Goal: Information Seeking & Learning: Understand process/instructions

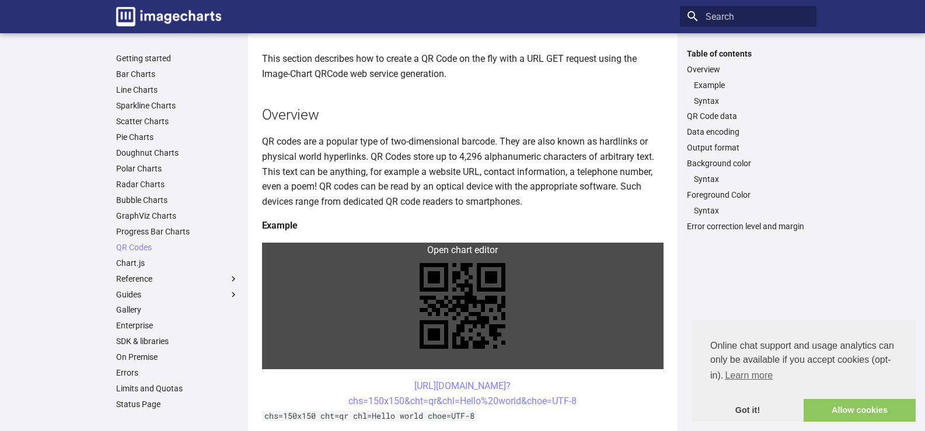
scroll to position [175, 0]
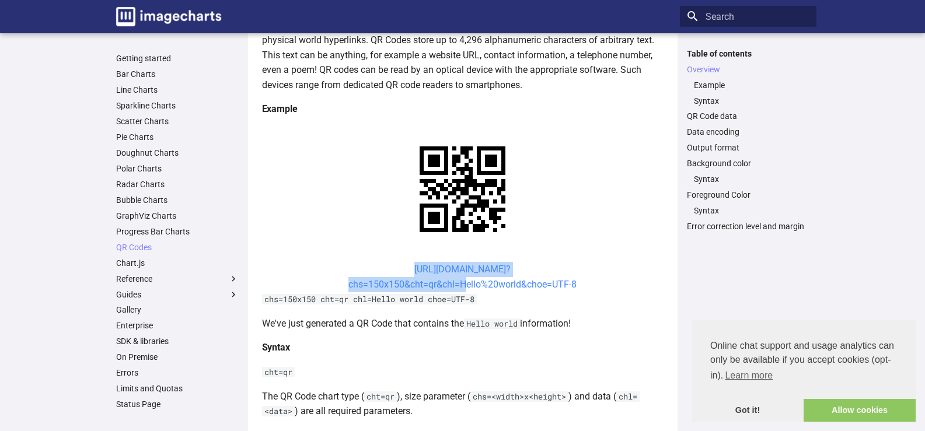
drag, startPoint x: 380, startPoint y: 295, endPoint x: 462, endPoint y: 316, distance: 85.1
click at [462, 292] on center "[URL][DOMAIN_NAME]? chs=150x150&cht=qr&chl=Hello%20world&choe=UTF-8" at bounding box center [463, 277] width 402 height 30
copy link "https://image-charts.com/chart? chs=150x150&cht=qr&chl="
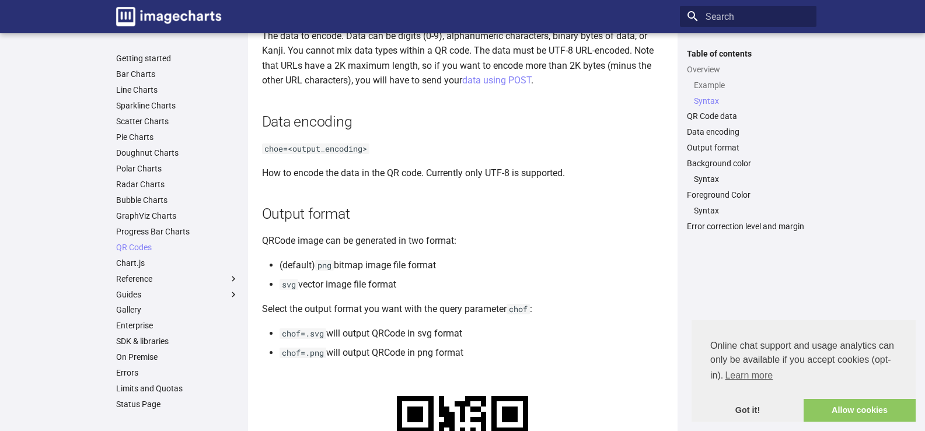
scroll to position [642, 0]
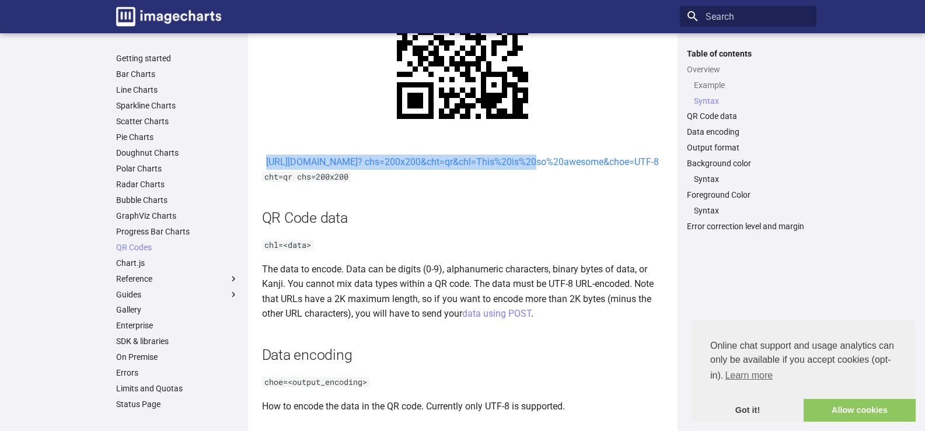
drag, startPoint x: 380, startPoint y: 204, endPoint x: 423, endPoint y: 229, distance: 50.0
click at [423, 170] on center "[URL][DOMAIN_NAME]? chs=200x200&cht=qr&chl=This%20is%20so%20awesome&choe=UTF-8" at bounding box center [463, 162] width 402 height 15
copy link "https://image-charts.com/chart? chs=200x200&cht=qr&chl="
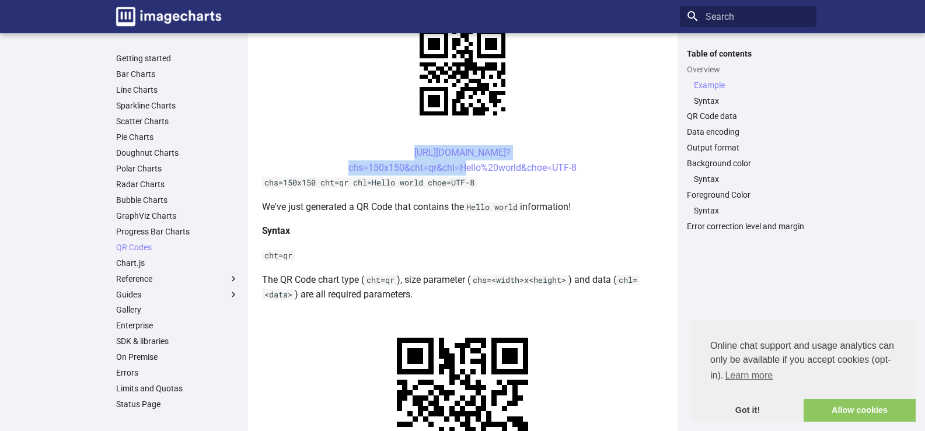
drag, startPoint x: 378, startPoint y: 176, endPoint x: 459, endPoint y: 207, distance: 86.3
copy link "https://image-charts.com/chart? chs=150x150&cht=qr&chl="
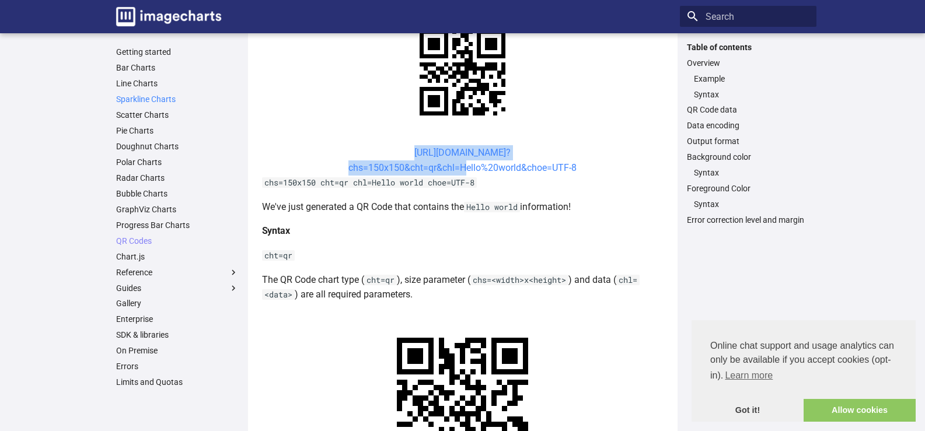
scroll to position [0, 0]
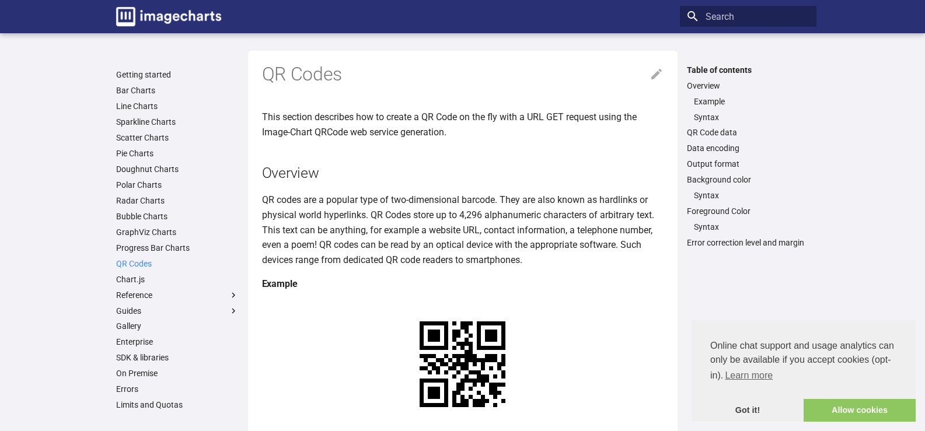
click at [116, 269] on link "QR Codes" at bounding box center [177, 264] width 123 height 11
click at [745, 138] on link "QR Code data" at bounding box center [748, 132] width 123 height 11
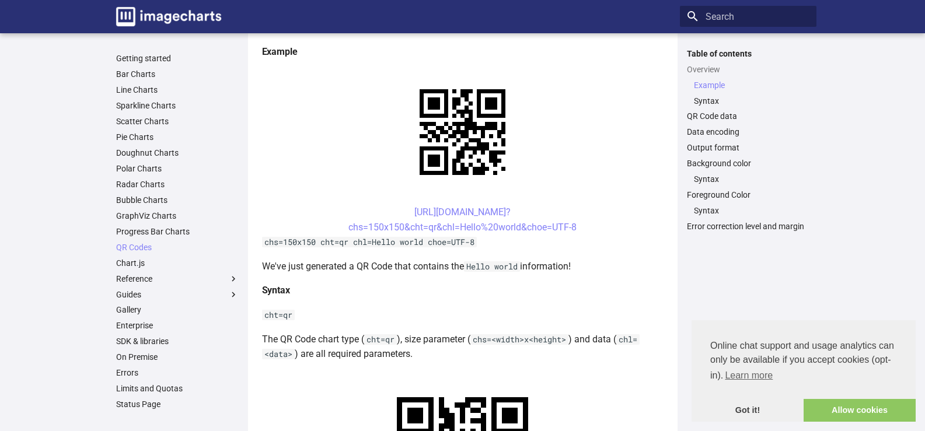
scroll to position [583, 0]
